Goal: Task Accomplishment & Management: Manage account settings

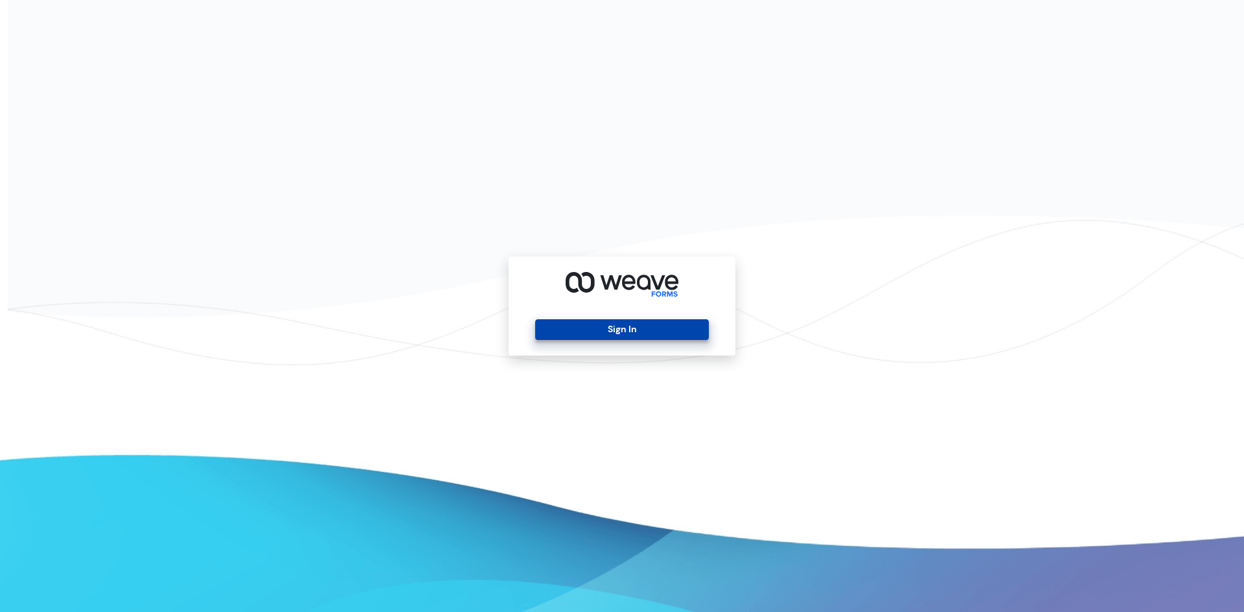
click at [690, 325] on button "Sign In" at bounding box center [621, 329] width 173 height 21
click at [603, 323] on button "Sign In" at bounding box center [621, 329] width 173 height 21
